Goal: Find specific page/section: Find specific page/section

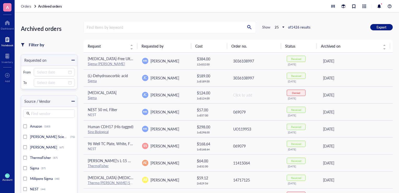
click at [7, 44] on div "Notebook" at bounding box center [7, 45] width 12 height 3
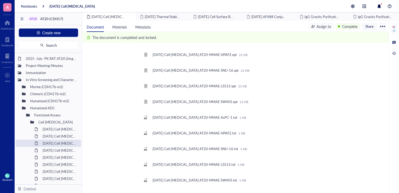
scroll to position [1463, 0]
click at [60, 130] on div "[DATE] Cell [MEDICAL_DATA]" at bounding box center [56, 128] width 33 height 7
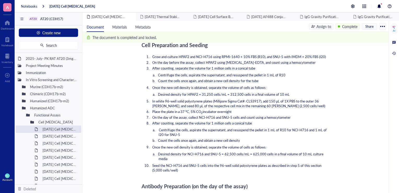
scroll to position [407, 0]
